Goal: Task Accomplishment & Management: Manage account settings

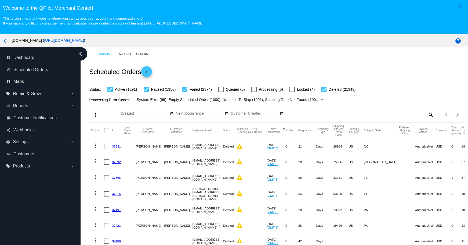
click at [428, 114] on mat-icon "search" at bounding box center [431, 114] width 6 height 8
click at [387, 115] on input "Search" at bounding box center [387, 113] width 94 height 4
paste input "[EMAIL_ADDRESS][DOMAIN_NAME]"
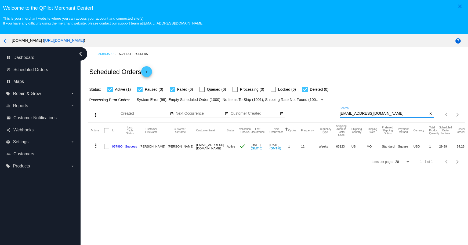
click at [97, 145] on mat-icon "more_vert" at bounding box center [96, 145] width 6 height 6
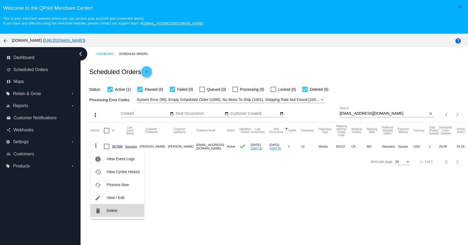
click at [104, 208] on button "delete Delete" at bounding box center [117, 210] width 53 height 13
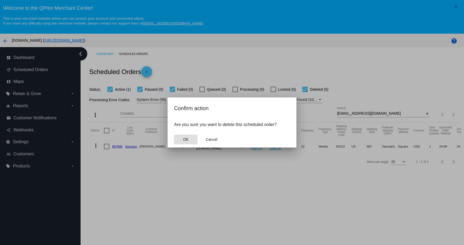
click at [189, 141] on button "OK" at bounding box center [186, 139] width 24 height 10
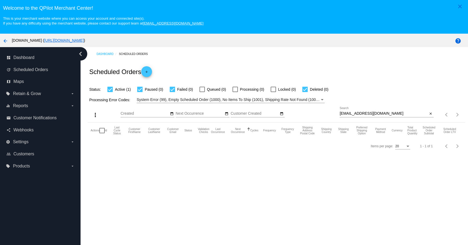
click at [382, 115] on input "[EMAIL_ADDRESS][DOMAIN_NAME]" at bounding box center [384, 113] width 88 height 4
type input "[EMAIL_ADDRESS][DOMAIN_NAME]"
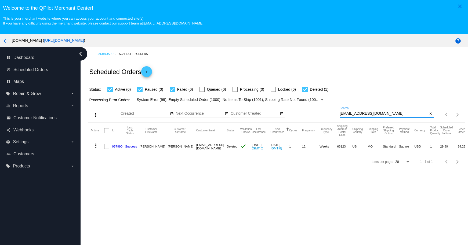
click at [387, 112] on input "[EMAIL_ADDRESS][DOMAIN_NAME]" at bounding box center [384, 113] width 88 height 4
click at [429, 112] on mat-icon "close" at bounding box center [431, 114] width 4 height 4
